Goal: Task Accomplishment & Management: Complete application form

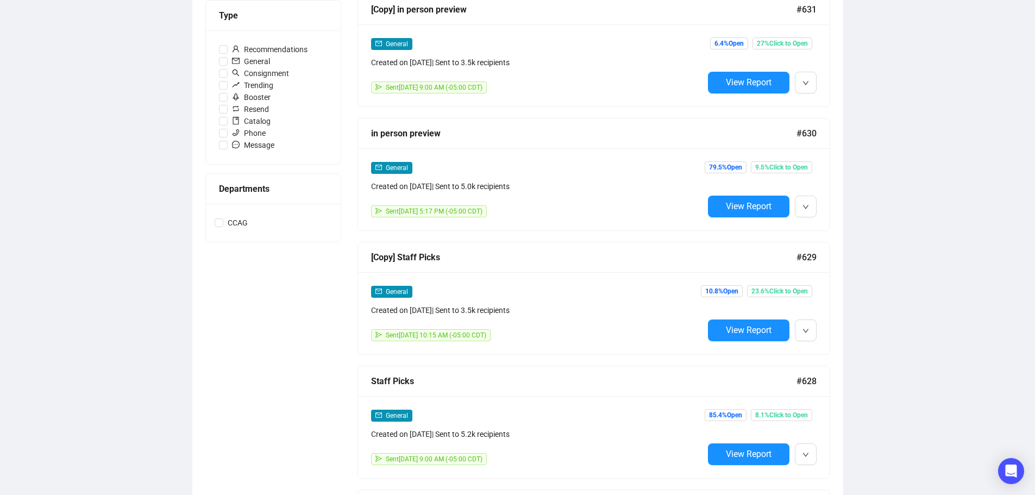
scroll to position [110, 0]
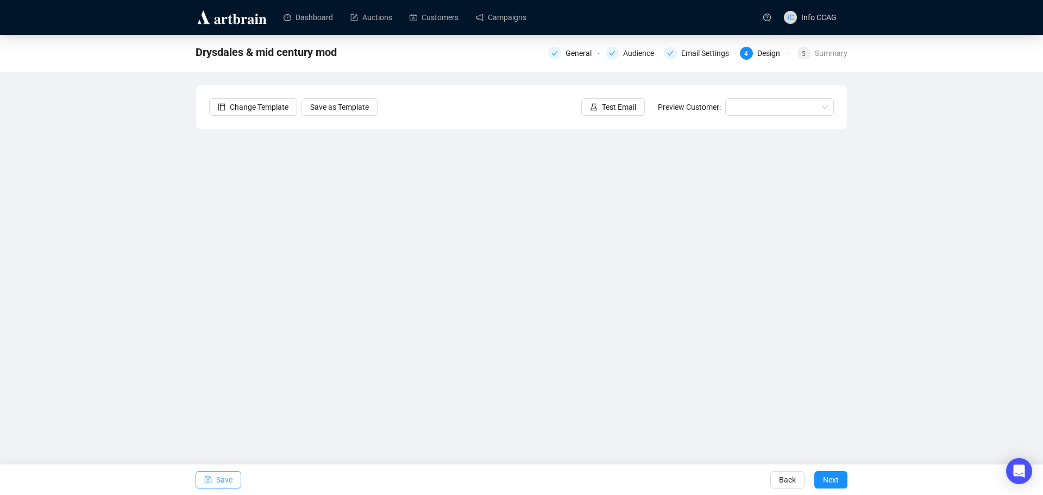
click at [231, 478] on span "Save" at bounding box center [224, 480] width 16 height 30
click at [691, 56] on div "Email Settings" at bounding box center [708, 53] width 54 height 13
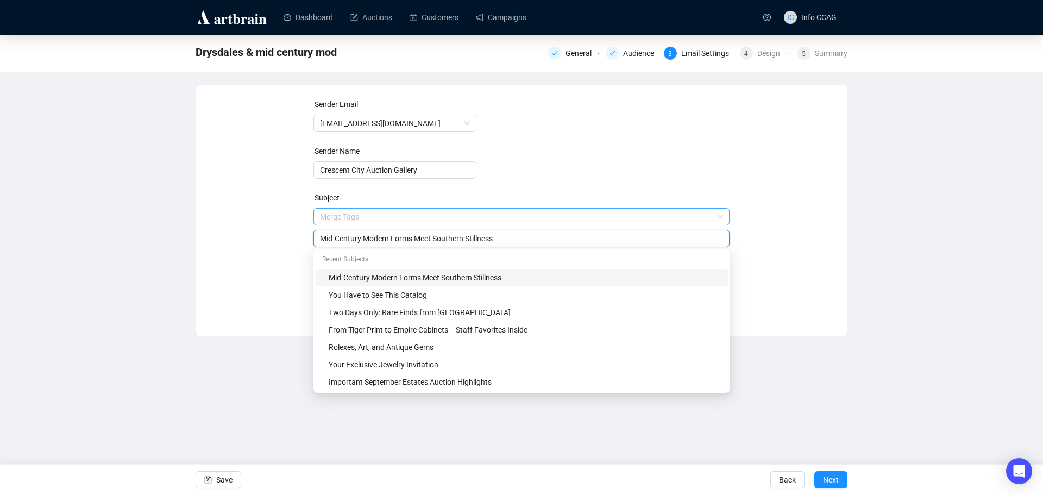
drag, startPoint x: 515, startPoint y: 220, endPoint x: 434, endPoint y: 216, distance: 81.6
click at [434, 216] on span "Merge Tags Mid-Century Modern Forms Meet Southern Stillness" at bounding box center [522, 227] width 417 height 30
click at [504, 237] on input "Mid-Century Modern Forms Meet Southern Stillness" at bounding box center [522, 239] width 404 height 12
drag, startPoint x: 504, startPoint y: 240, endPoint x: 367, endPoint y: 240, distance: 136.4
click at [367, 240] on input "Mid-Century Modern Forms Meet Southern Stillness" at bounding box center [522, 239] width 404 height 12
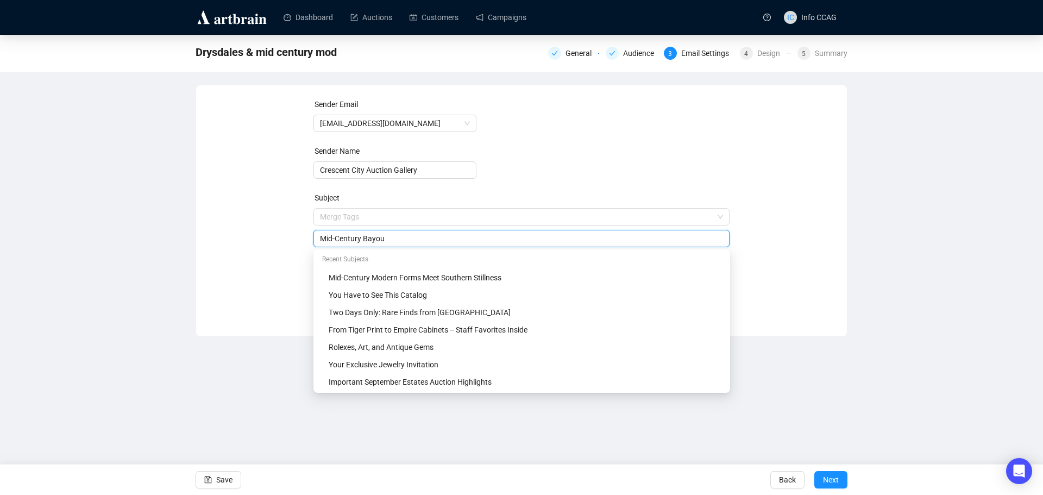
type input "Mid-Century Bayou"
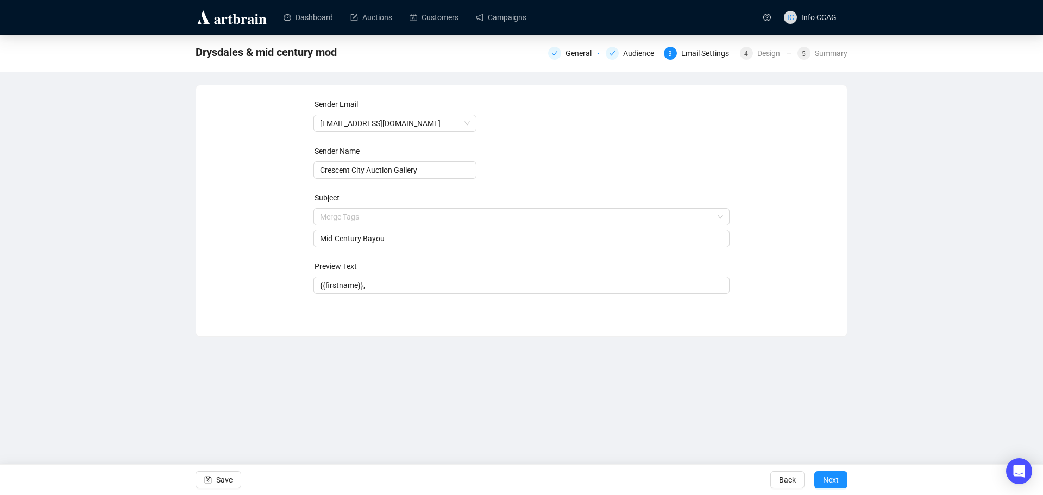
click at [549, 183] on form "Sender Email [EMAIL_ADDRESS][DOMAIN_NAME] Sender Name Crescent City Auction Gal…" at bounding box center [522, 196] width 417 height 196
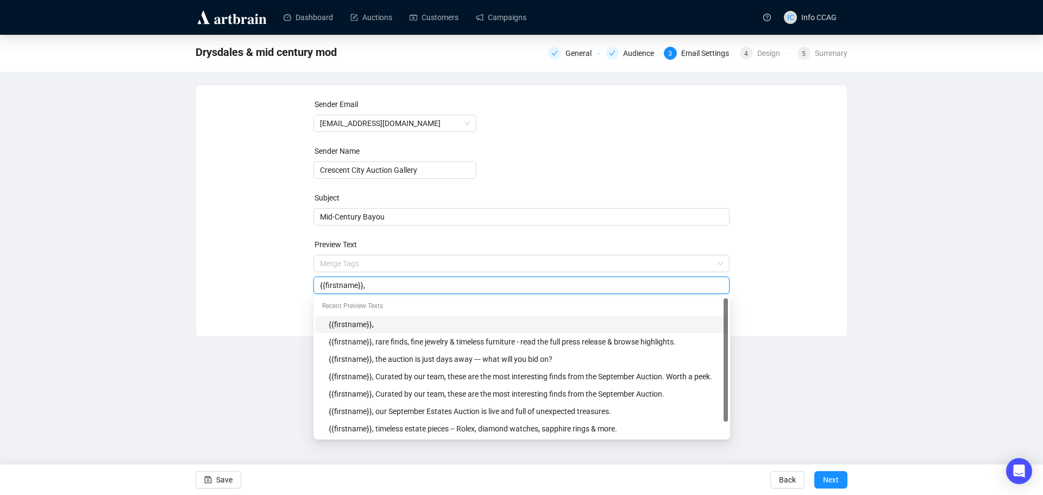
click at [380, 287] on input "{{firstname}}," at bounding box center [522, 285] width 404 height 12
drag, startPoint x: 494, startPoint y: 285, endPoint x: 467, endPoint y: 285, distance: 26.6
click at [467, 285] on input "{{firstname}}, modern style meets [US_STATE] beauty" at bounding box center [522, 285] width 404 height 12
type input "{{firstname}}, modern style meets [US_STATE] sceneries"
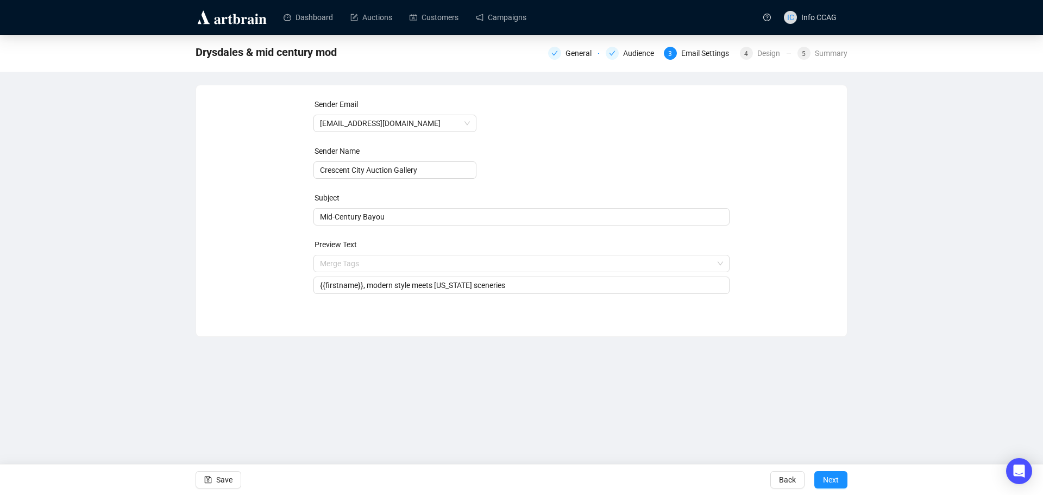
click at [816, 257] on div "Sender Email [EMAIL_ADDRESS][DOMAIN_NAME] Sender Name Crescent City Auction Gal…" at bounding box center [521, 202] width 625 height 209
click at [837, 479] on span "Next" at bounding box center [831, 480] width 16 height 30
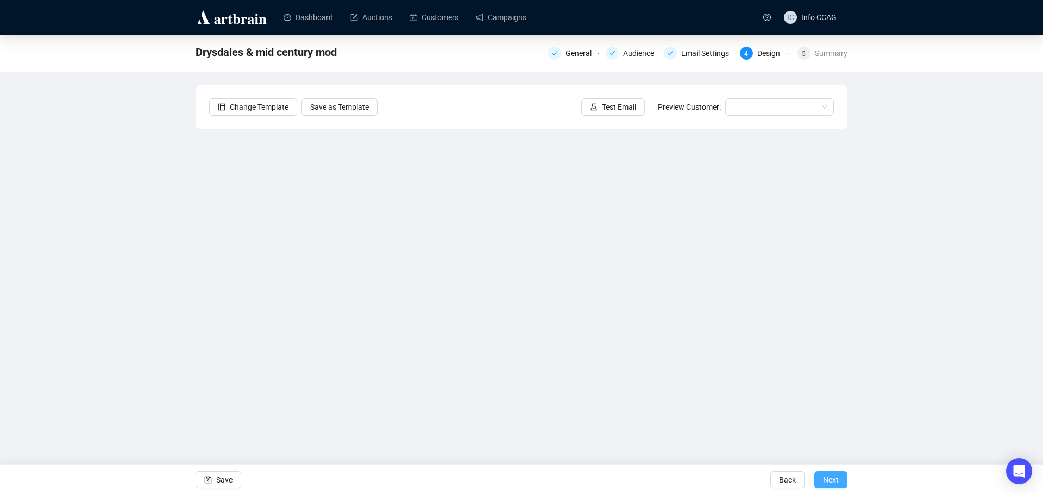
click at [825, 473] on span "Next" at bounding box center [831, 480] width 16 height 30
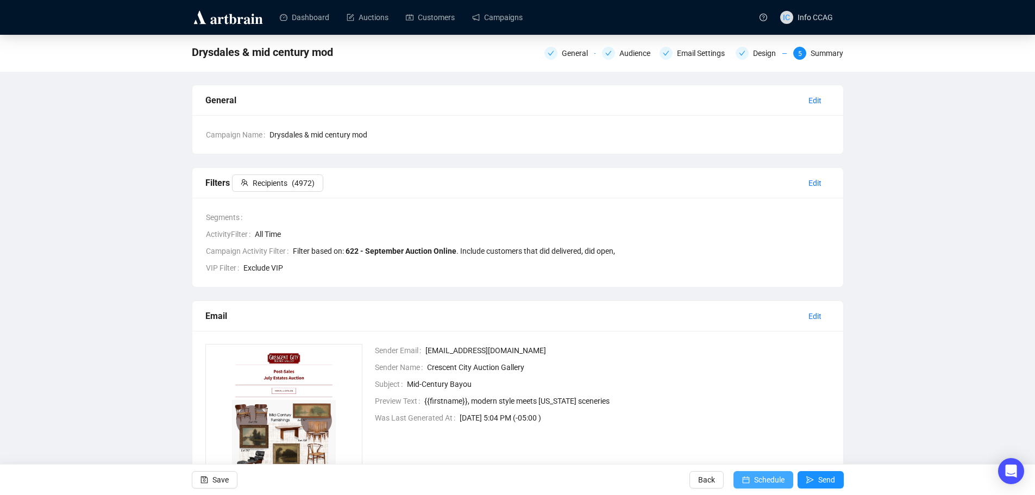
click at [750, 479] on button "Schedule" at bounding box center [764, 479] width 60 height 17
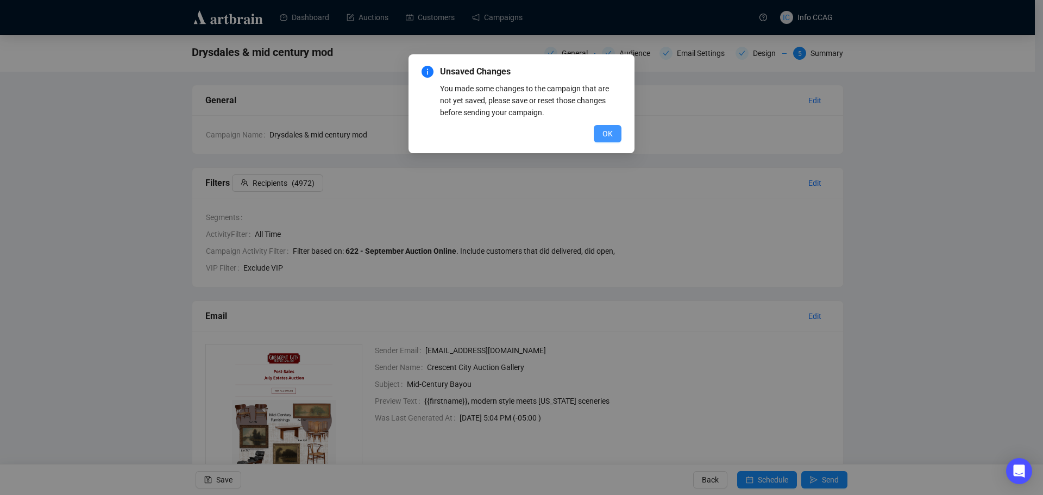
click at [614, 135] on button "OK" at bounding box center [608, 133] width 28 height 17
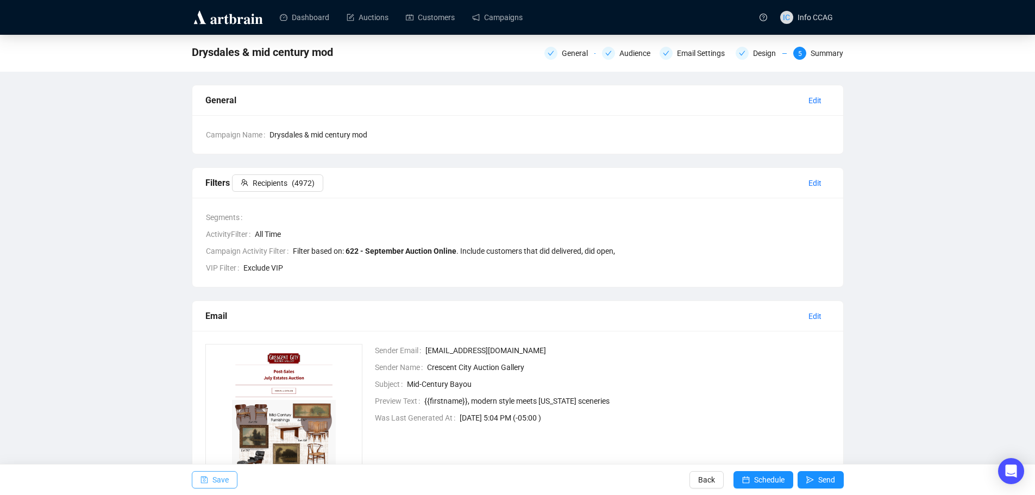
click at [233, 482] on button "Save" at bounding box center [215, 479] width 46 height 17
click at [762, 486] on span "Schedule" at bounding box center [769, 480] width 30 height 30
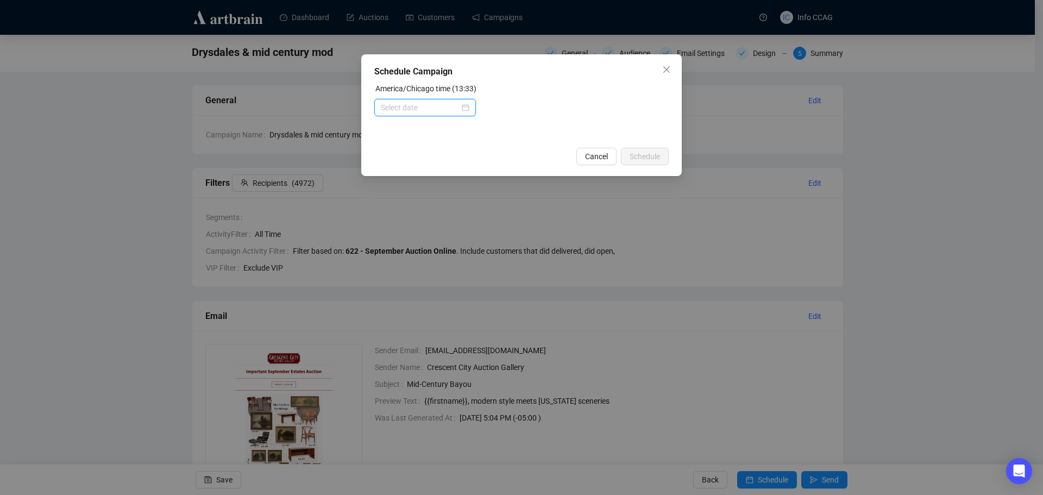
click at [433, 105] on input at bounding box center [420, 108] width 79 height 12
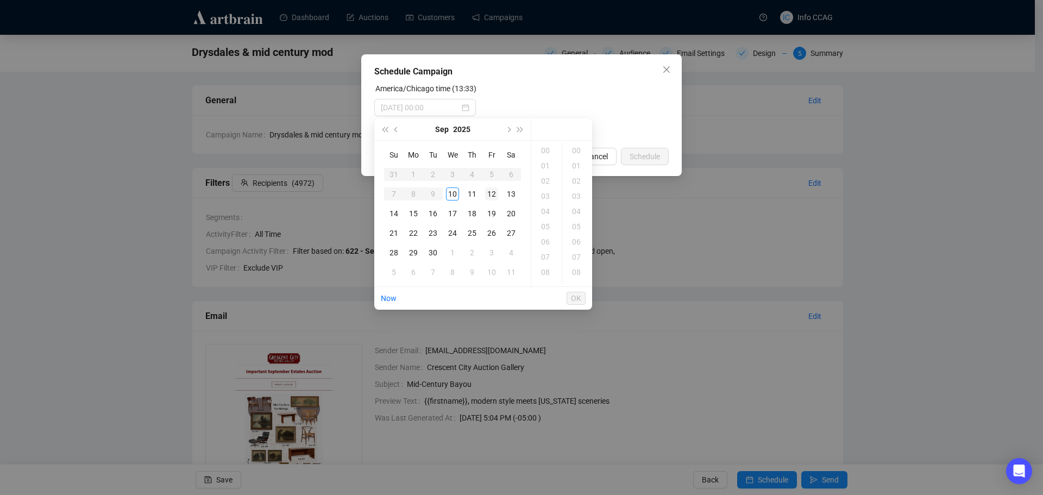
click at [489, 196] on div "12" at bounding box center [491, 193] width 13 height 13
click at [545, 179] on div "09" at bounding box center [547, 178] width 26 height 15
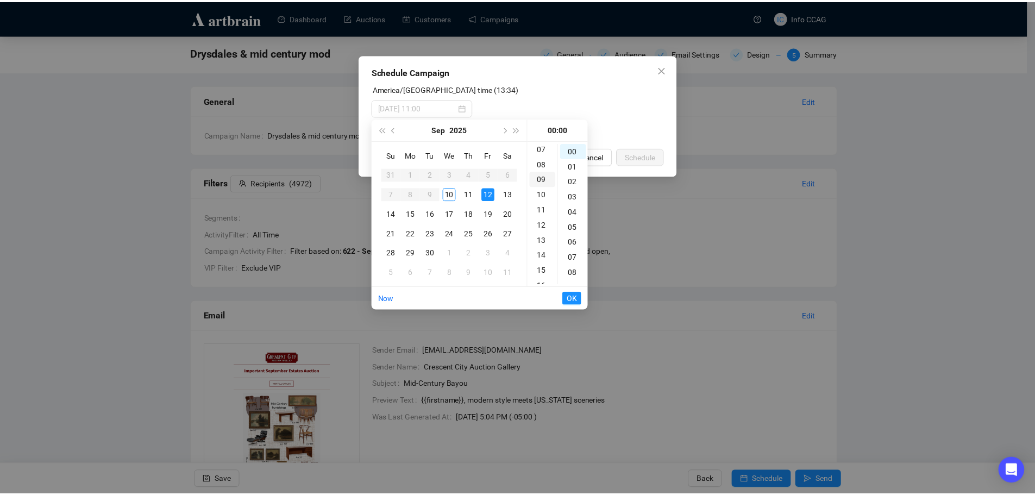
scroll to position [137, 0]
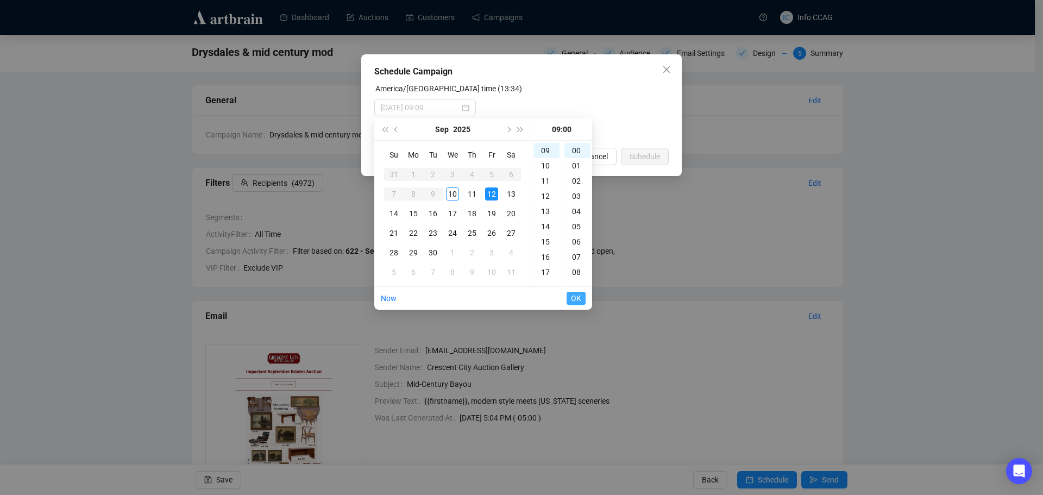
type input "[DATE] 09:00"
click at [573, 297] on span "OK" at bounding box center [576, 298] width 10 height 21
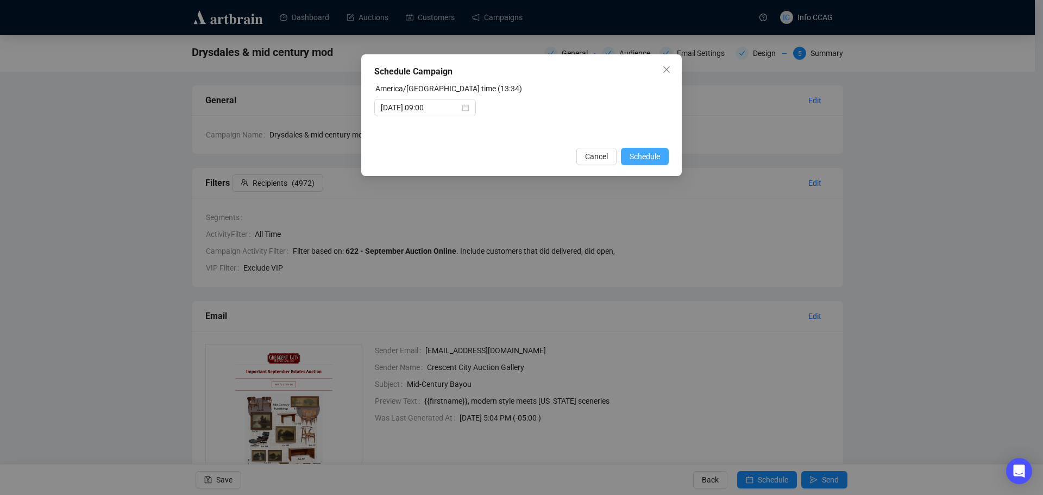
click at [647, 159] on span "Schedule" at bounding box center [645, 157] width 30 height 12
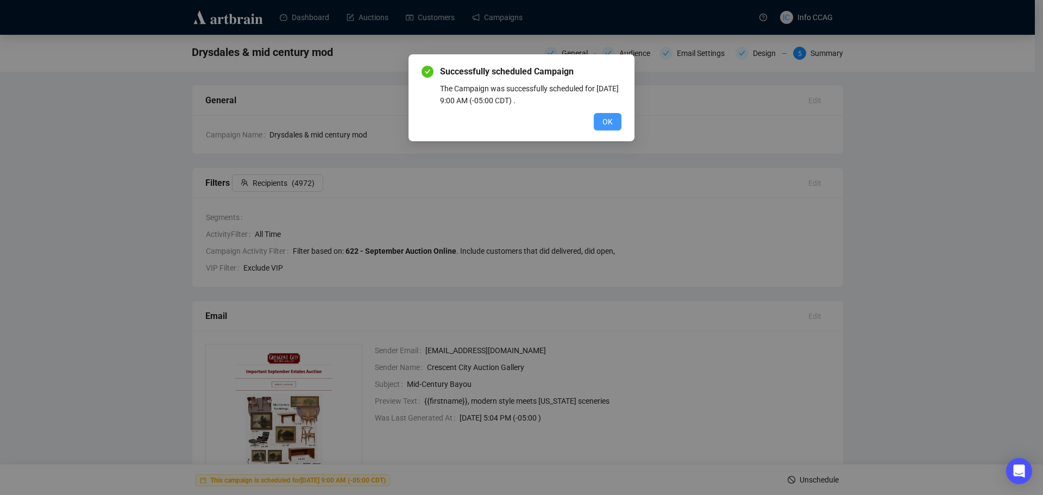
click at [612, 126] on span "OK" at bounding box center [608, 122] width 10 height 12
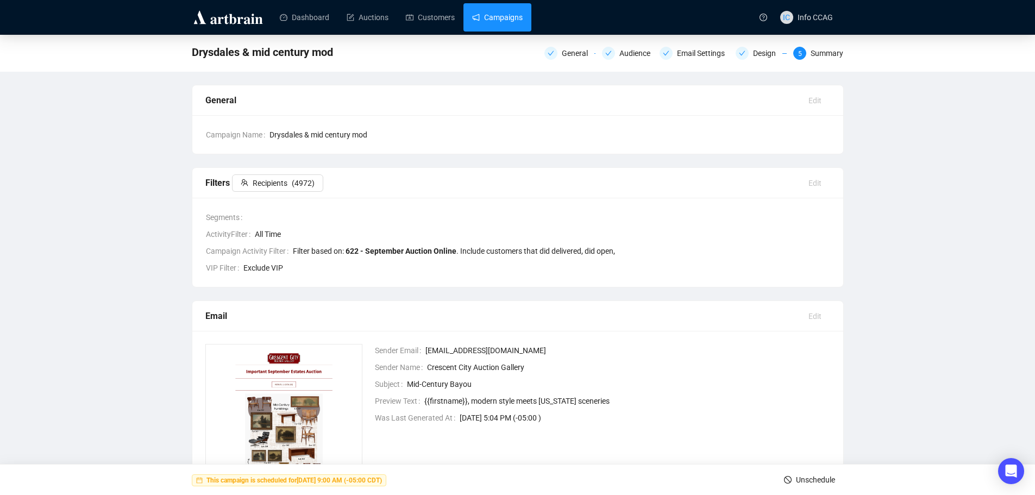
click at [504, 16] on link "Campaigns" at bounding box center [497, 17] width 51 height 28
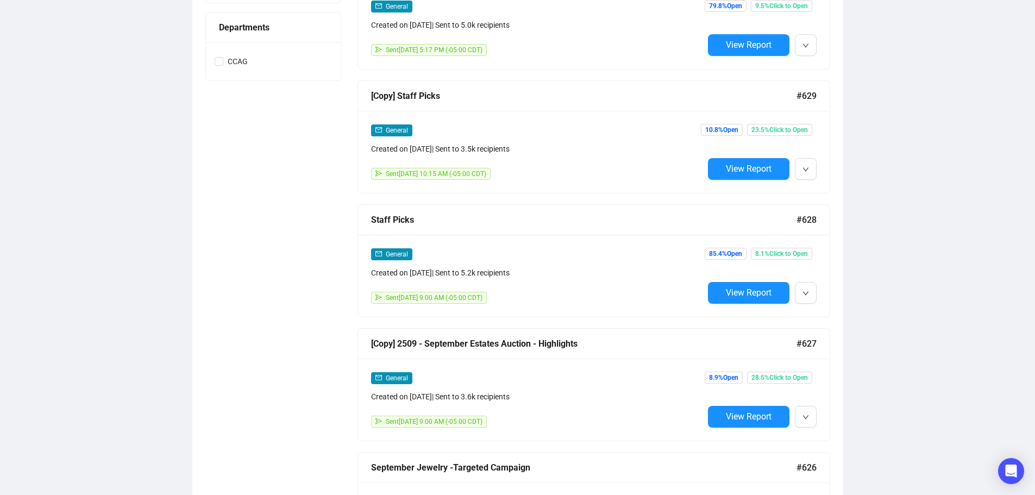
scroll to position [217, 0]
